Goal: Information Seeking & Learning: Learn about a topic

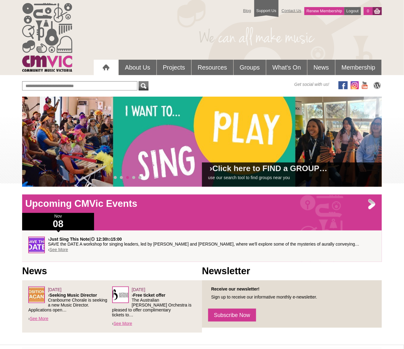
click at [58, 250] on link "See More" at bounding box center [59, 249] width 19 height 5
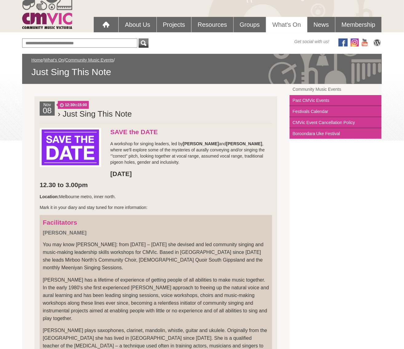
scroll to position [42, 0]
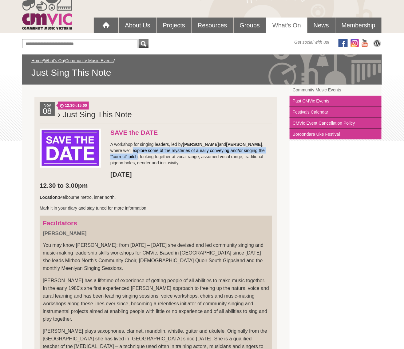
drag, startPoint x: 119, startPoint y: 156, endPoint x: 108, endPoint y: 153, distance: 11.7
click at [108, 153] on p "A workshop for singing leaders, led by Jane Coker and Gaby Kruithof , where we'…" at bounding box center [156, 153] width 233 height 25
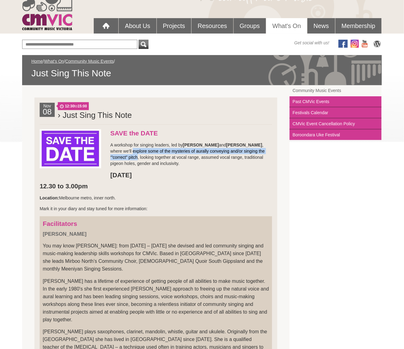
copy p "explore some of the mysteries of aurally conveying and/or singing the ‘”correct…"
drag, startPoint x: 247, startPoint y: 145, endPoint x: 219, endPoint y: 145, distance: 28.0
click at [219, 145] on p "A workshop for singing leaders, led by Jane Coker and Gaby Kruithof , where we'…" at bounding box center [156, 154] width 233 height 25
copy strong "[PERSON_NAME]"
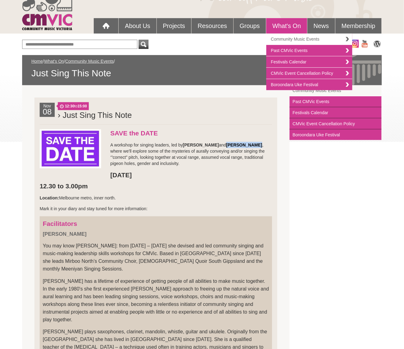
click at [285, 36] on link "Community Music Events" at bounding box center [309, 39] width 86 height 11
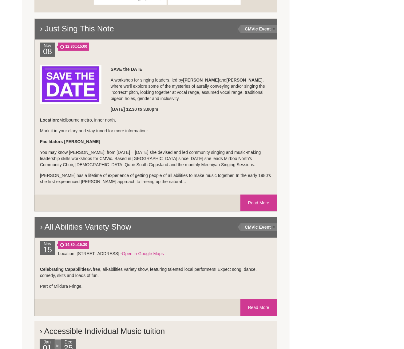
scroll to position [421, 0]
